Goal: Information Seeking & Learning: Find specific fact

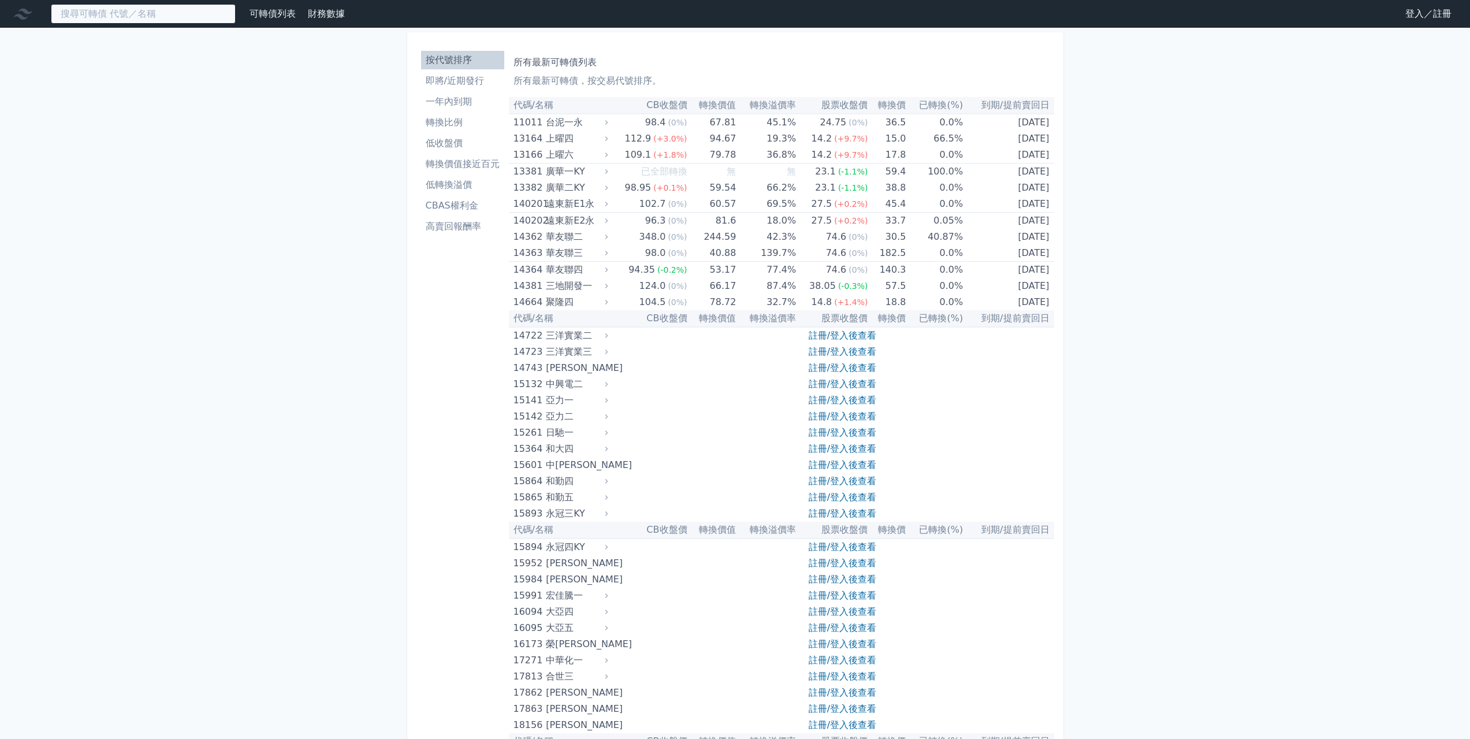
click at [210, 16] on input at bounding box center [143, 14] width 185 height 20
paste input "原先政院規畫撥補台電1000億元則被刪除。"
type input "原先政院規畫撥補台電1000億元則被刪除。"
click at [153, 12] on input at bounding box center [143, 14] width 185 height 20
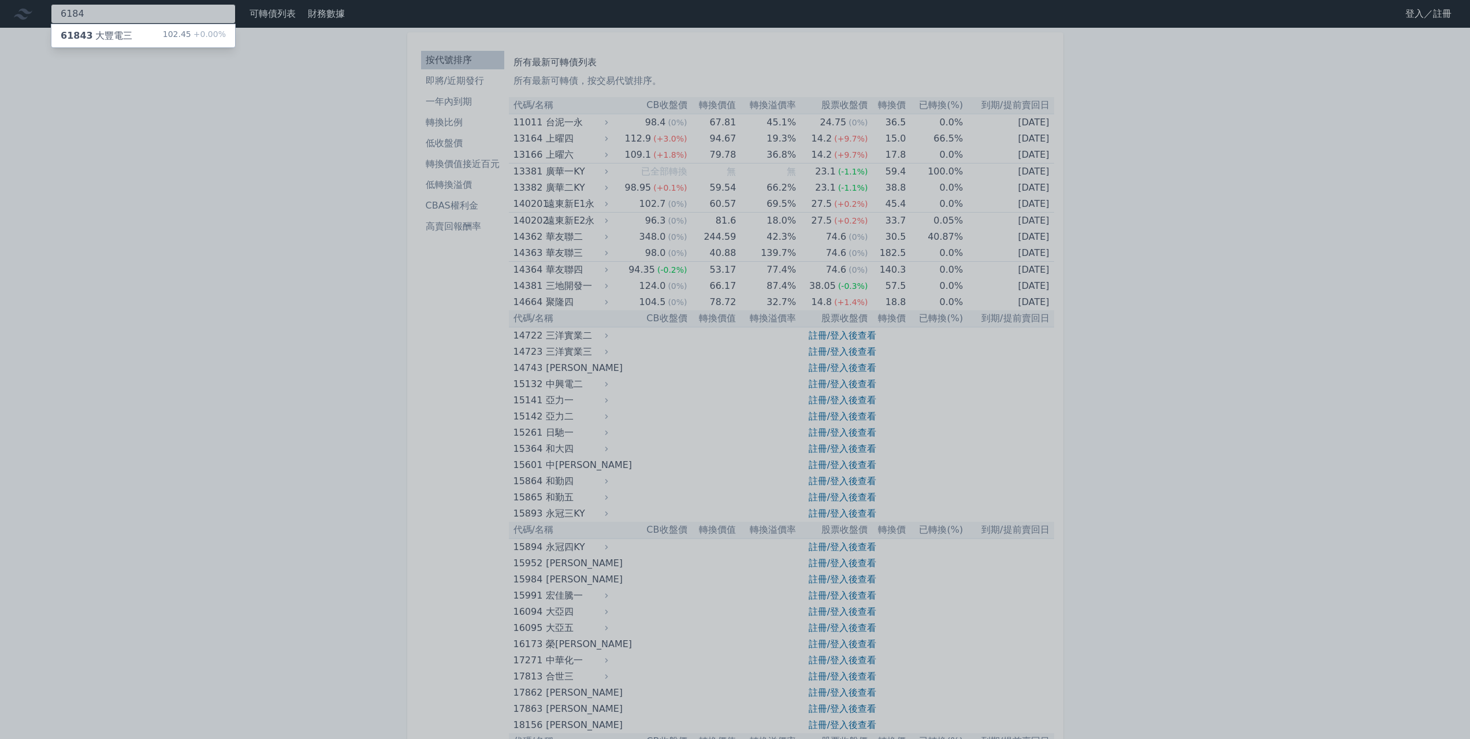
type input "6184"
click at [157, 38] on div "61843 大豐電三 102.45 +0.00%" at bounding box center [143, 35] width 184 height 23
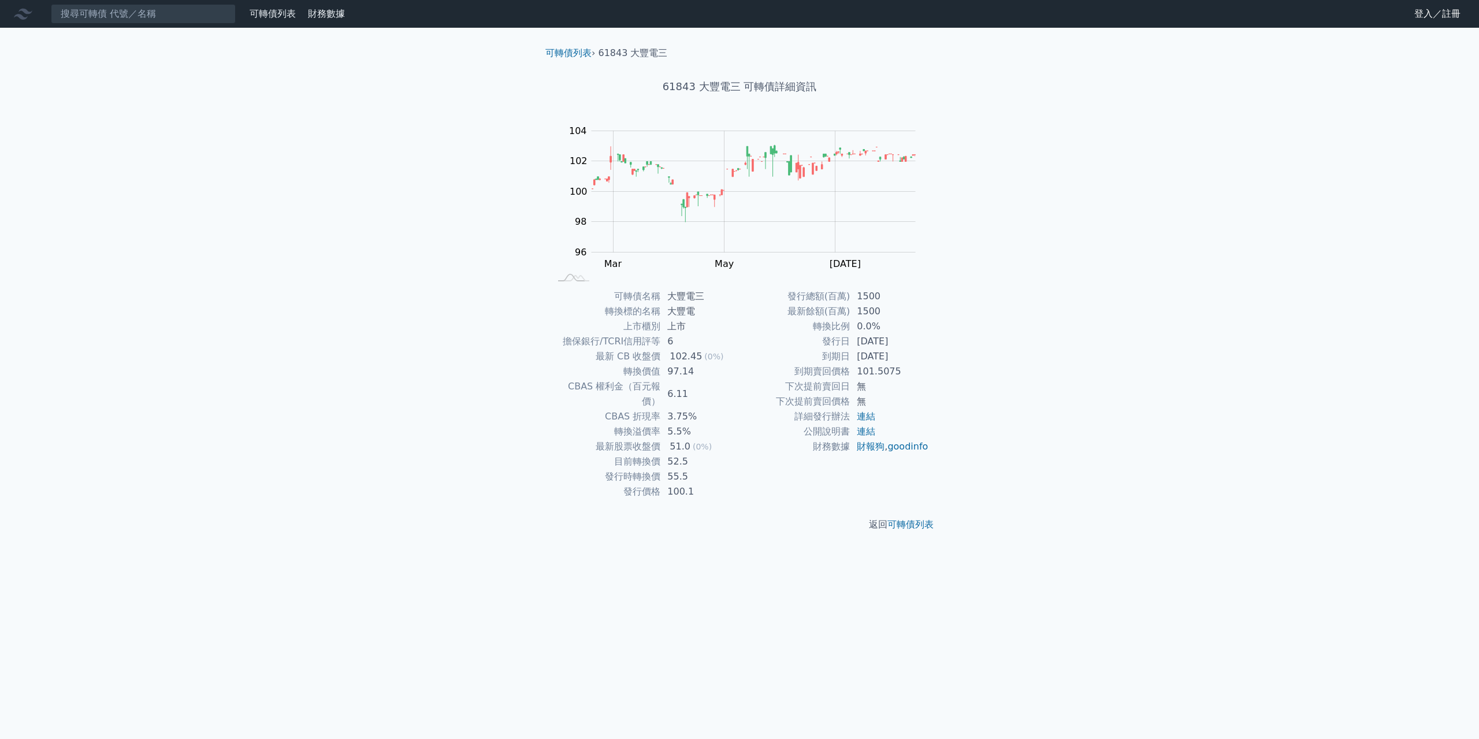
click at [751, 637] on div "可轉債列表 財務數據 可轉債列表 財務數據 登入／註冊 登入／註冊 可轉債列表 › 61843 大豐電三 61843 大豐電三 可轉債詳細資訊 Zoom Ou…" at bounding box center [739, 369] width 1479 height 739
